Goal: Check status: Check status

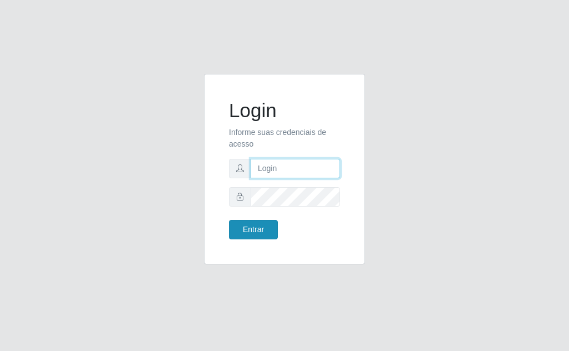
type input "[EMAIL_ADDRESS][DOMAIN_NAME]"
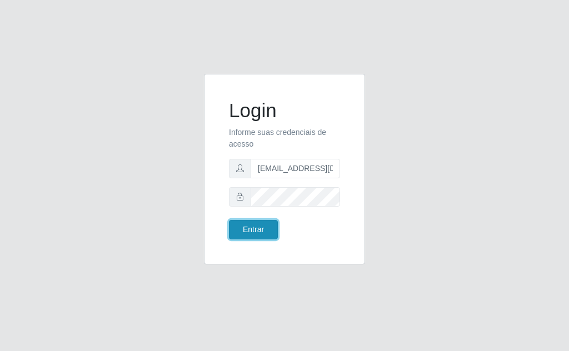
click at [257, 228] on button "Entrar" at bounding box center [253, 229] width 49 height 19
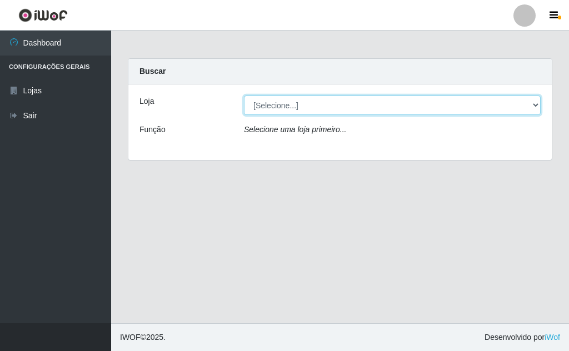
click at [537, 104] on select "[Selecione...] Rede Potiguar 1 - Macaíba" at bounding box center [392, 105] width 297 height 19
select select "100"
click at [244, 96] on select "[Selecione...] Rede Potiguar 1 - Macaíba" at bounding box center [392, 105] width 297 height 19
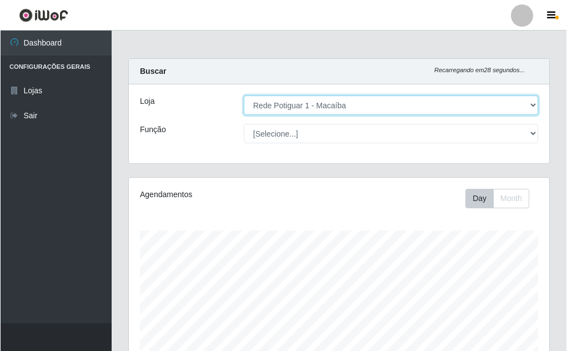
scroll to position [231, 421]
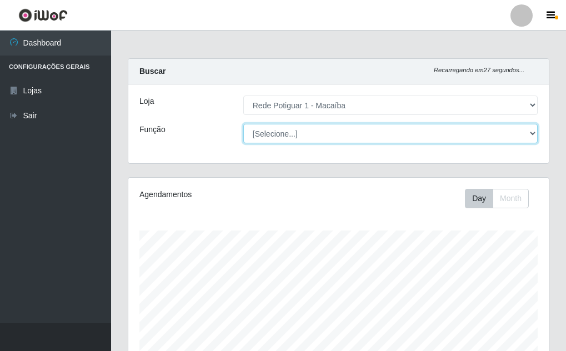
drag, startPoint x: 532, startPoint y: 130, endPoint x: 527, endPoint y: 136, distance: 7.1
click at [528, 134] on select "[Selecione...] ASG ASG + ASG ++ Balconista Embalador Repositor Repositor + Repo…" at bounding box center [390, 133] width 294 height 19
select select "16"
click at [243, 124] on select "[Selecione...] ASG ASG + ASG ++ Balconista Embalador Repositor Repositor + Repo…" at bounding box center [390, 133] width 294 height 19
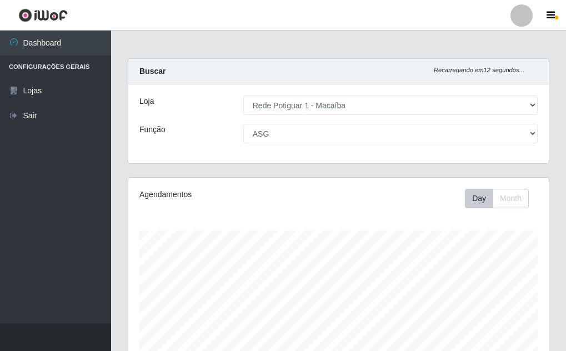
click at [469, 166] on div "Carregando... Buscar Recarregando em 12 segundos... Loja [Selecione...] Rede Po…" at bounding box center [338, 117] width 438 height 119
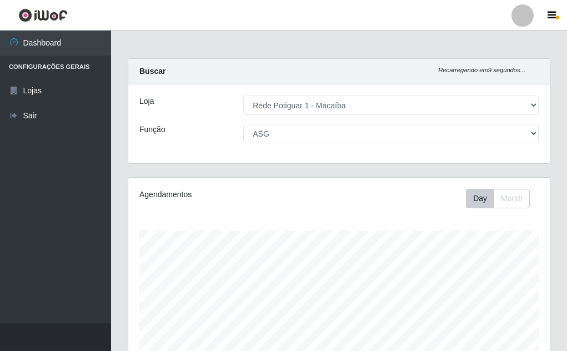
scroll to position [231, 422]
drag, startPoint x: 567, startPoint y: 197, endPoint x: 564, endPoint y: 214, distance: 17.4
click at [564, 216] on div "Carregando... Buscar Recarregando em 6 segundos... Loja [Selecione...] Rede Pot…" at bounding box center [339, 285] width 456 height 454
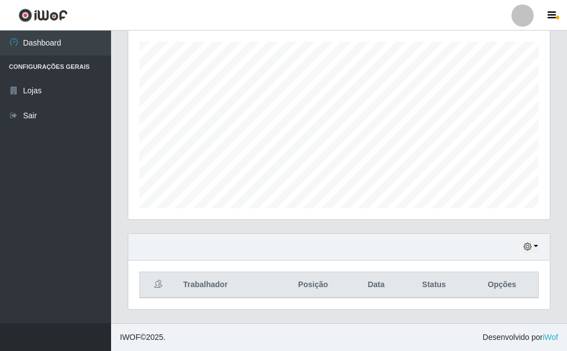
scroll to position [133, 0]
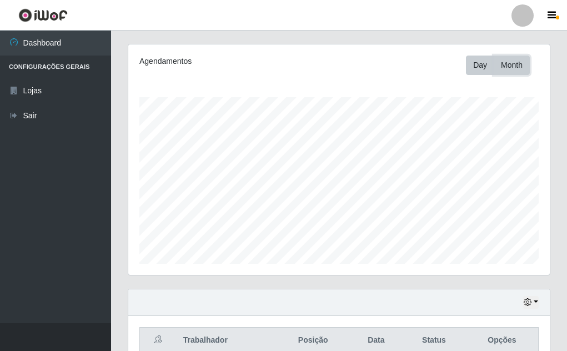
click at [517, 68] on button "Month" at bounding box center [512, 65] width 36 height 19
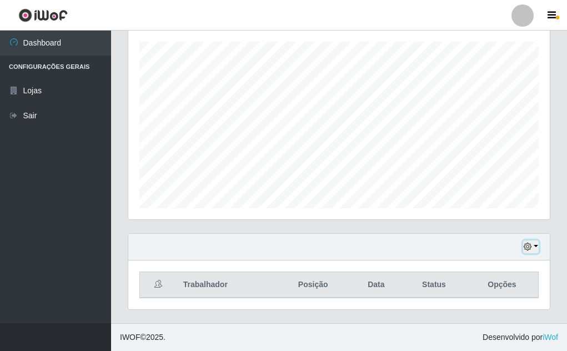
click at [535, 247] on button "button" at bounding box center [531, 247] width 16 height 13
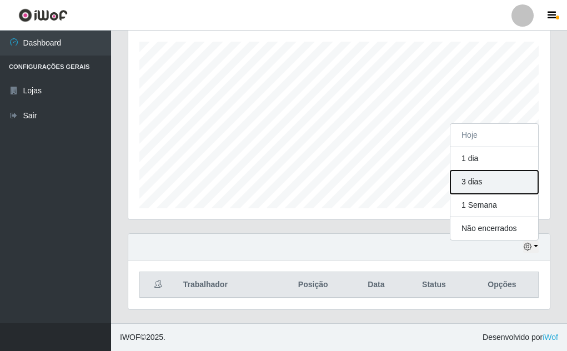
click at [507, 183] on button "3 dias" at bounding box center [495, 182] width 88 height 23
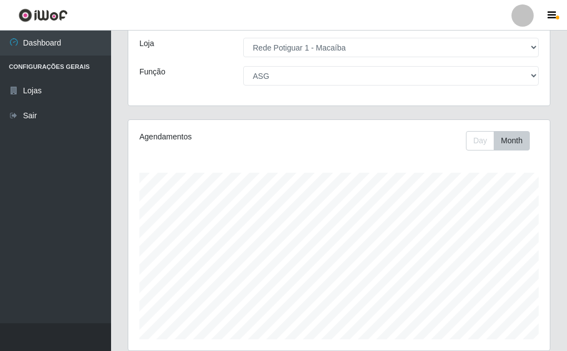
scroll to position [29, 0]
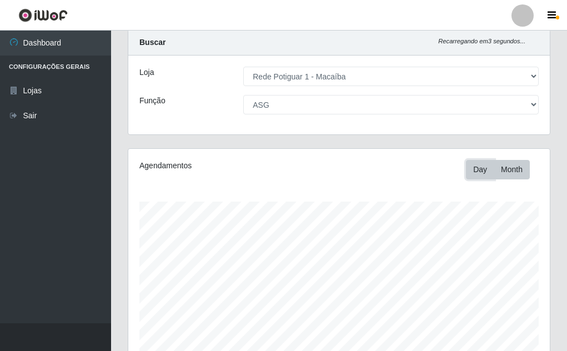
click at [478, 168] on button "Day" at bounding box center [480, 169] width 28 height 19
drag, startPoint x: 567, startPoint y: 127, endPoint x: 569, endPoint y: 151, distance: 24.5
click at [567, 151] on html "Perfil Alterar Senha Sair Dashboard Configurações Gerais Lojas Sair Carregando.…" at bounding box center [283, 241] width 567 height 540
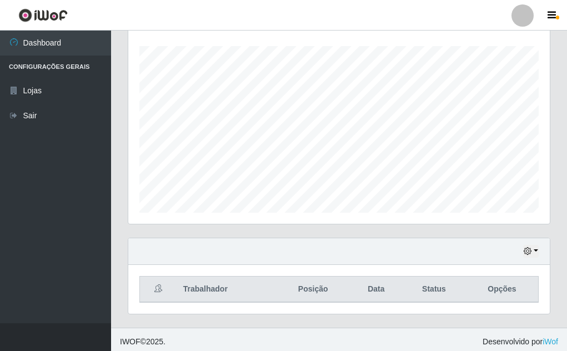
scroll to position [189, 0]
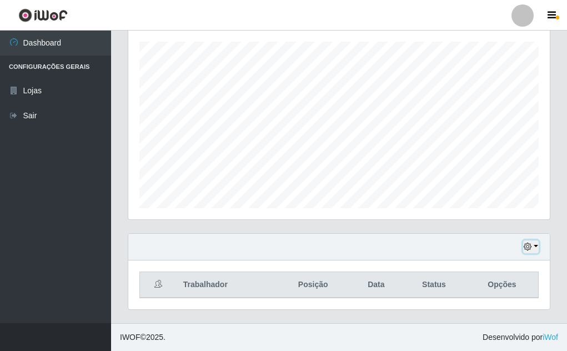
click at [534, 246] on button "button" at bounding box center [531, 247] width 16 height 13
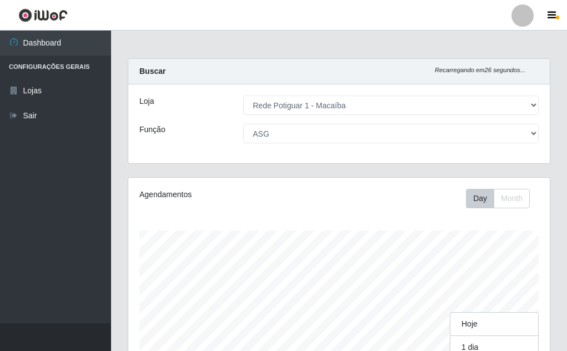
scroll to position [231, 422]
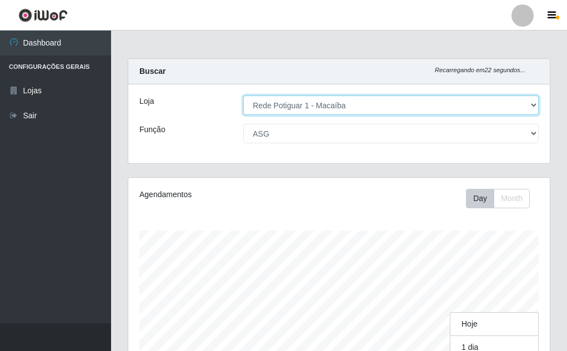
click at [525, 103] on select "[Selecione...] Rede Potiguar 1 - Macaíba" at bounding box center [391, 105] width 296 height 19
click at [243, 96] on select "[Selecione...] Rede Potiguar 1 - Macaíba" at bounding box center [391, 105] width 296 height 19
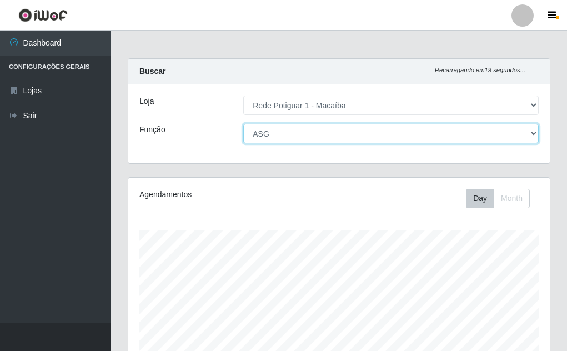
click at [532, 135] on select "[Selecione...] ASG ASG + ASG ++ Balconista Embalador Repositor Repositor + Repo…" at bounding box center [391, 133] width 296 height 19
click at [243, 124] on select "[Selecione...] ASG ASG + ASG ++ Balconista Embalador Repositor Repositor + Repo…" at bounding box center [391, 133] width 296 height 19
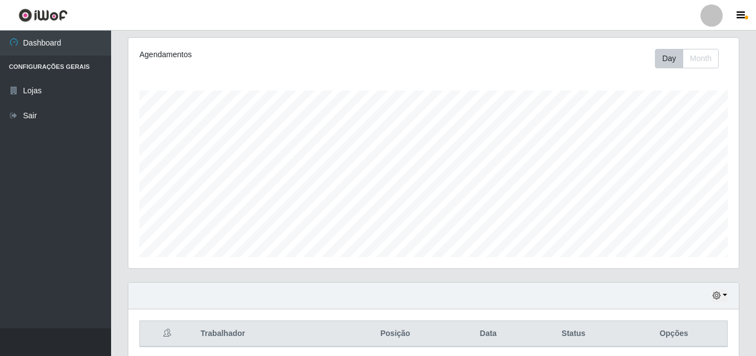
scroll to position [184, 0]
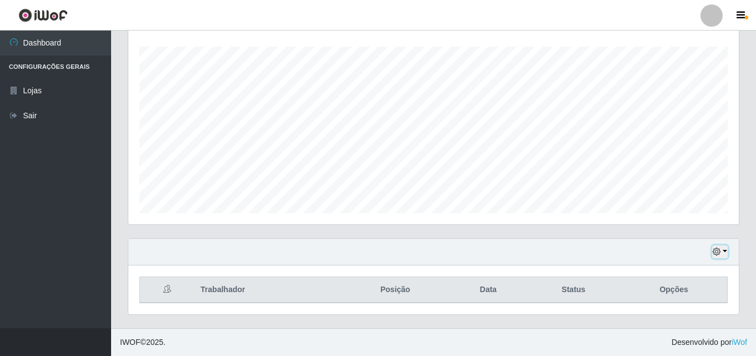
click at [568, 253] on button "button" at bounding box center [720, 252] width 16 height 13
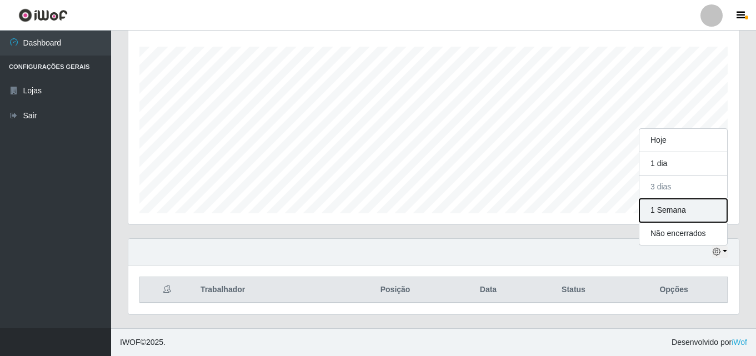
click at [568, 214] on button "1 Semana" at bounding box center [683, 210] width 88 height 23
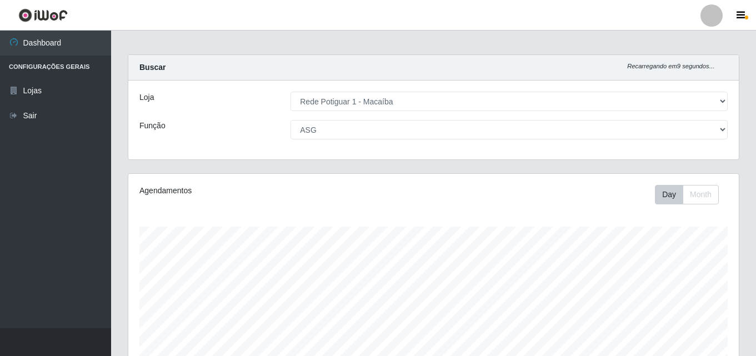
scroll to position [0, 0]
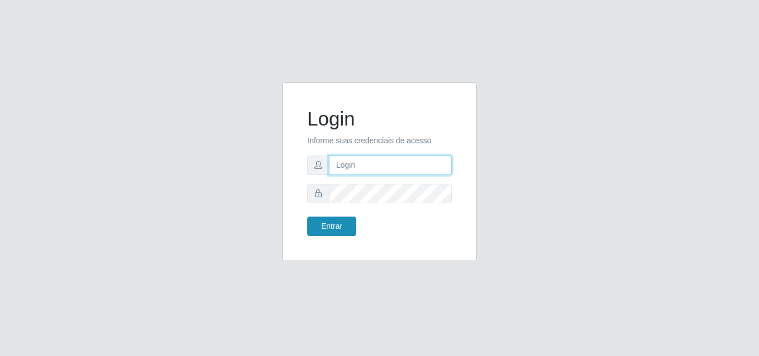
type input "[EMAIL_ADDRESS][DOMAIN_NAME]"
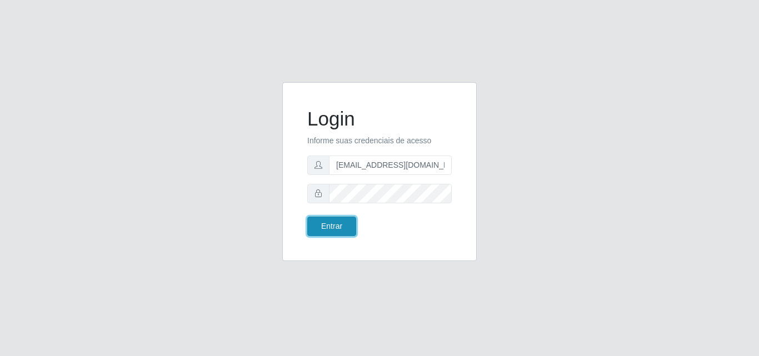
click at [341, 227] on button "Entrar" at bounding box center [331, 226] width 49 height 19
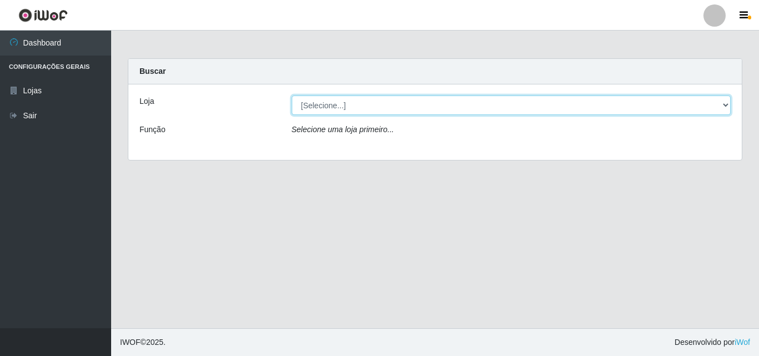
click at [715, 104] on select "[Selecione...] Rede Potiguar 1 - Macaíba" at bounding box center [511, 105] width 439 height 19
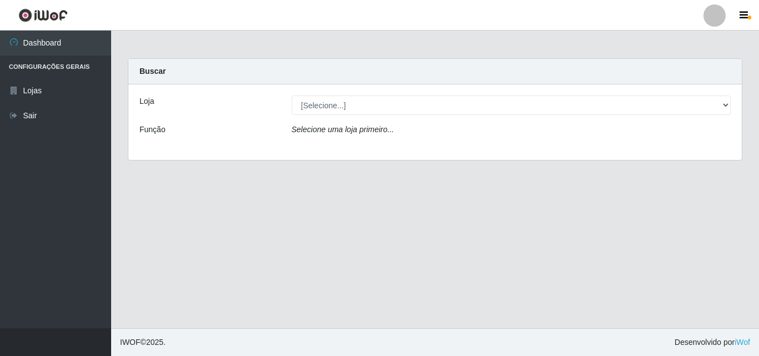
click at [668, 150] on div "Loja [Selecione...] Rede Potiguar 1 - Macaíba Função Selecione uma loja primeir…" at bounding box center [434, 122] width 613 height 76
click at [386, 130] on icon "Selecione uma loja primeiro..." at bounding box center [343, 129] width 102 height 9
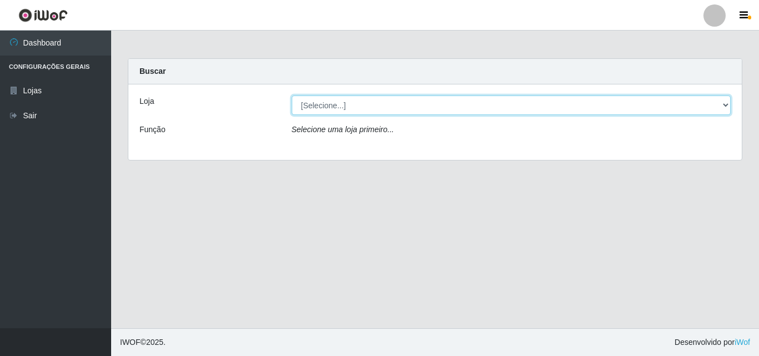
click at [704, 103] on select "[Selecione...] Rede Potiguar 1 - Macaíba" at bounding box center [511, 105] width 439 height 19
select select "100"
click at [292, 96] on select "[Selecione...] Rede Potiguar 1 - Macaíba" at bounding box center [511, 105] width 439 height 19
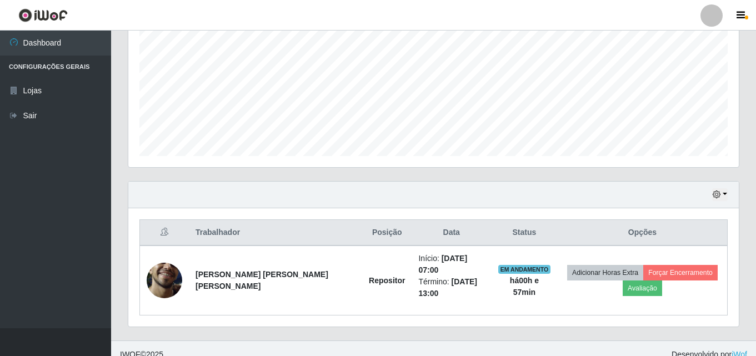
scroll to position [242, 0]
click at [723, 193] on button "button" at bounding box center [720, 194] width 16 height 13
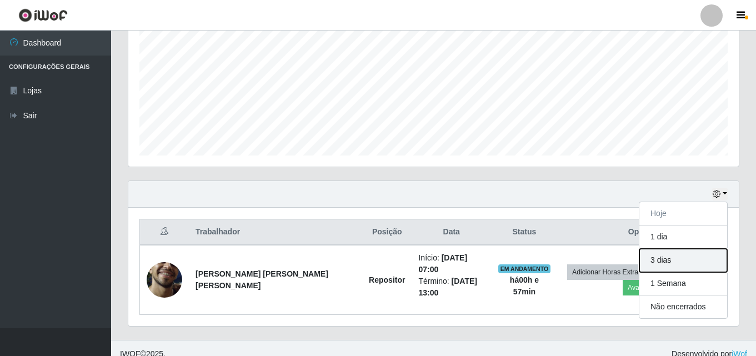
click at [682, 261] on button "3 dias" at bounding box center [683, 260] width 88 height 23
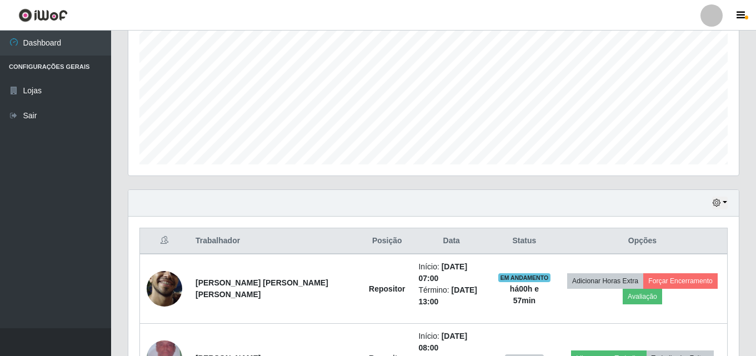
scroll to position [299, 0]
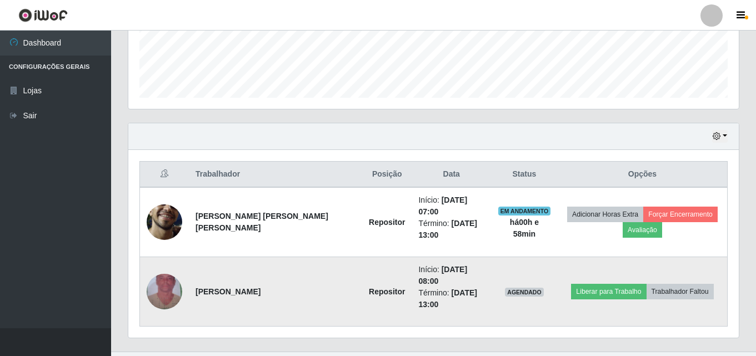
click at [159, 270] on img at bounding box center [165, 291] width 36 height 63
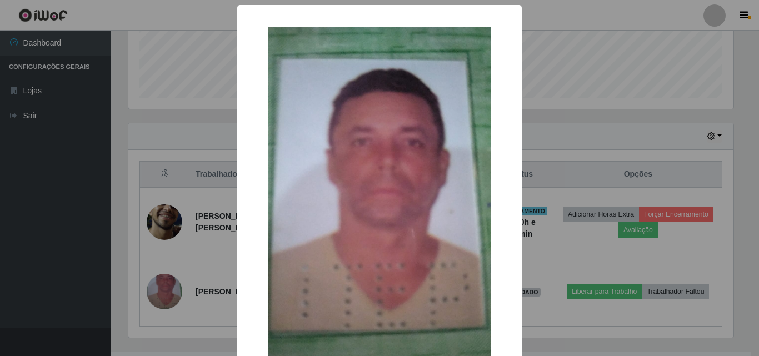
click at [591, 107] on div "× OK Cancel" at bounding box center [379, 178] width 759 height 356
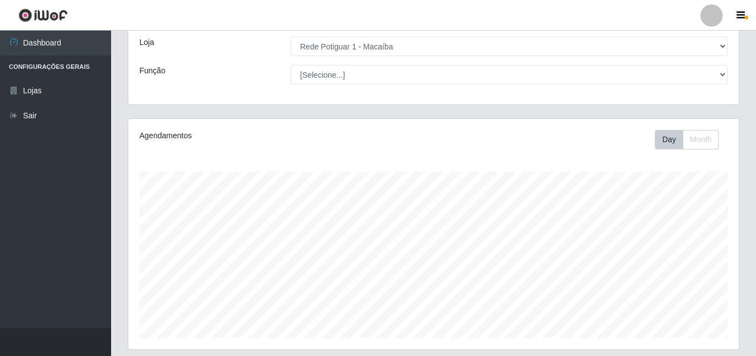
scroll to position [0, 0]
